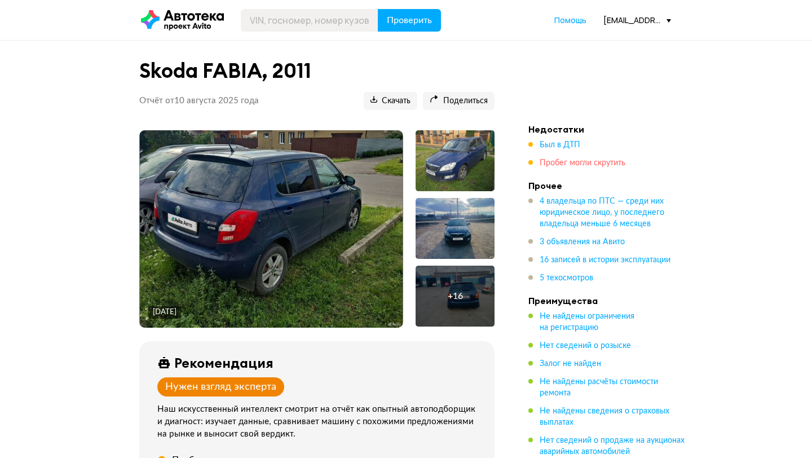
click at [569, 165] on span "Пробег могли скрутить" at bounding box center [582, 163] width 86 height 8
click at [234, 171] on img at bounding box center [271, 228] width 263 height 197
click at [600, 163] on span "Пробег могли скрутить" at bounding box center [582, 163] width 86 height 8
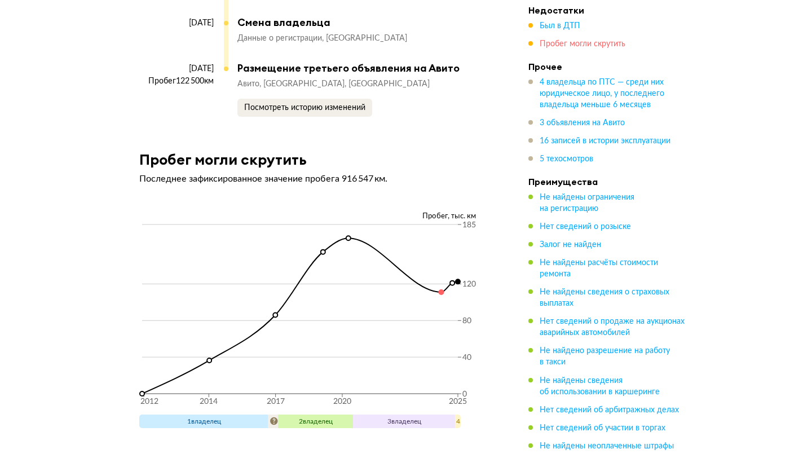
scroll to position [4556, 0]
